Goal: Task Accomplishment & Management: Manage account settings

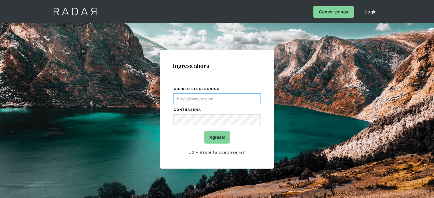
type input "[EMAIL_ADDRESS][PERSON_NAME][DOMAIN_NAME]"
click at [213, 140] on input "Ingresar" at bounding box center [216, 137] width 25 height 13
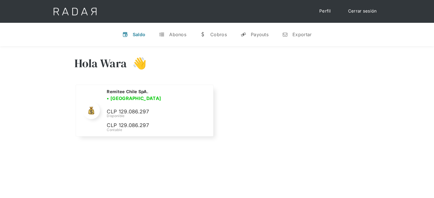
click at [46, 94] on div "Hola Wara 👋 Cargando tus cuentas... Nombre de la empresa • Conectada • Desconec…" at bounding box center [217, 97] width 434 height 102
